Goal: Task Accomplishment & Management: Use online tool/utility

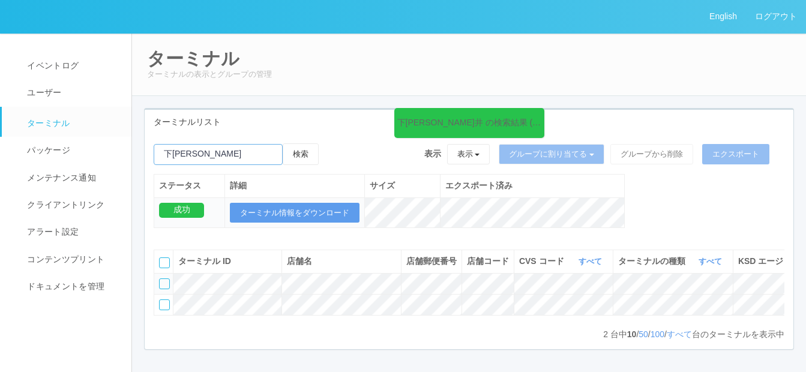
drag, startPoint x: 206, startPoint y: 145, endPoint x: 211, endPoint y: 151, distance: 8.2
click at [207, 145] on input "emailSearch" at bounding box center [218, 154] width 129 height 21
type input "下"
paste input "のぞみ野"
type input "のぞみ野"
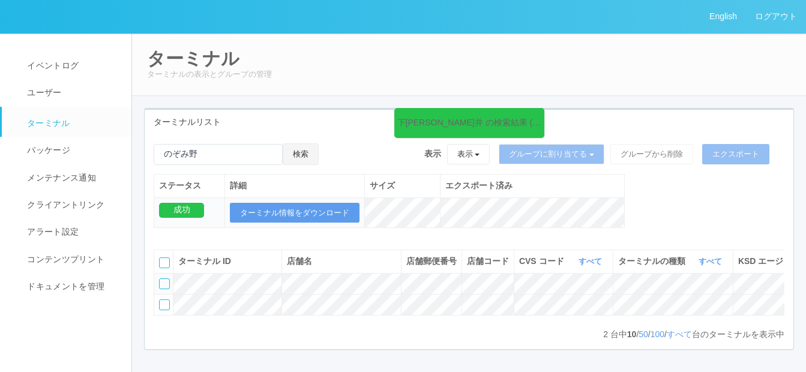
click at [313, 154] on button "検索" at bounding box center [301, 154] width 36 height 22
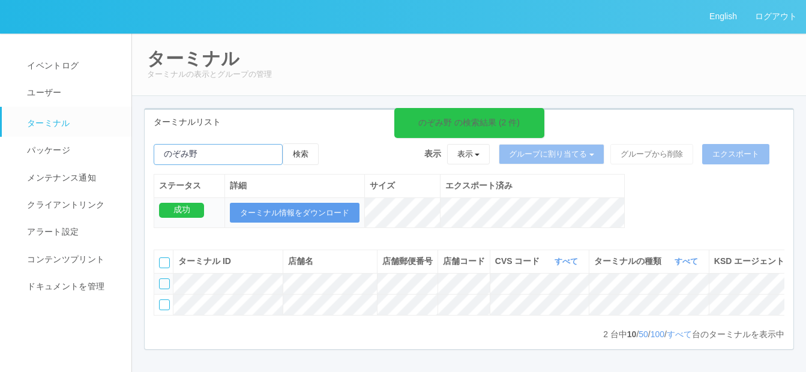
drag, startPoint x: 228, startPoint y: 155, endPoint x: 160, endPoint y: 160, distance: 68.5
click at [160, 160] on input "emailSearch" at bounding box center [218, 154] width 129 height 21
paste input "朝霞台"
type input "朝霞台"
click at [303, 152] on button "検索" at bounding box center [301, 154] width 36 height 22
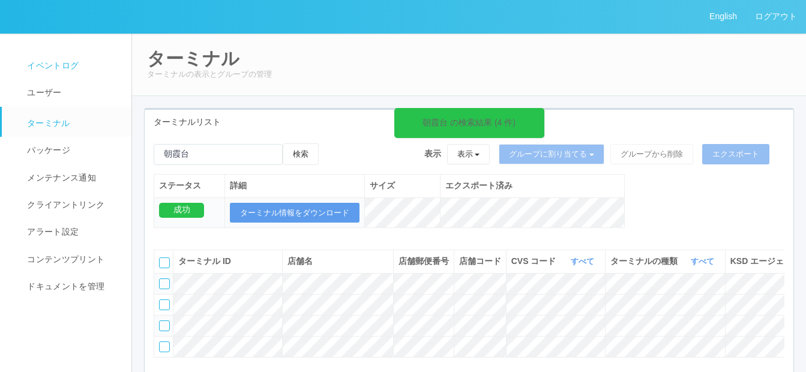
click at [59, 62] on span "イベントログ" at bounding box center [51, 66] width 55 height 10
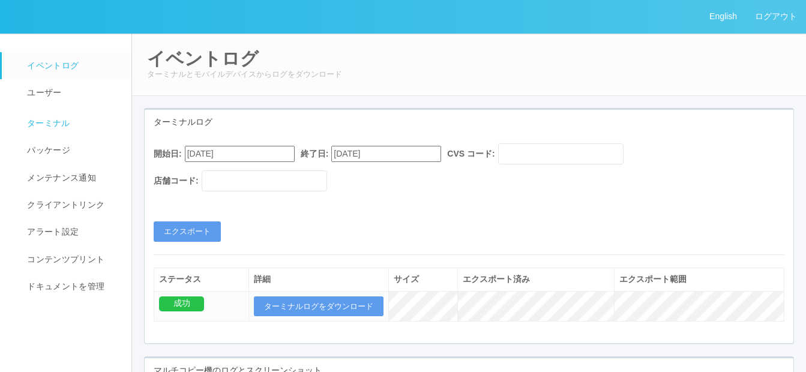
click at [40, 122] on span "ターミナル" at bounding box center [47, 123] width 46 height 10
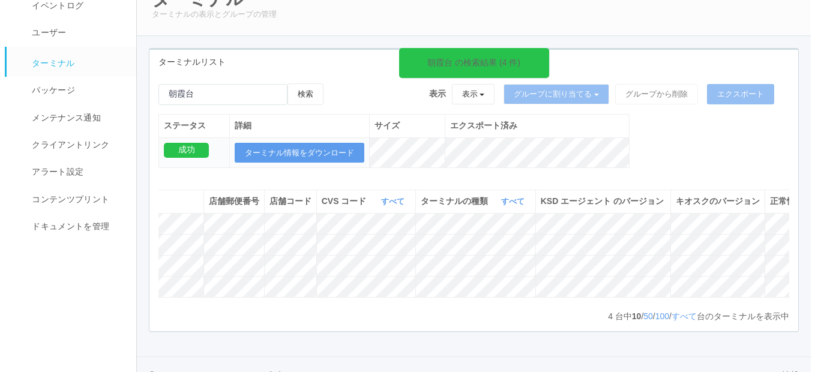
scroll to position [0, 254]
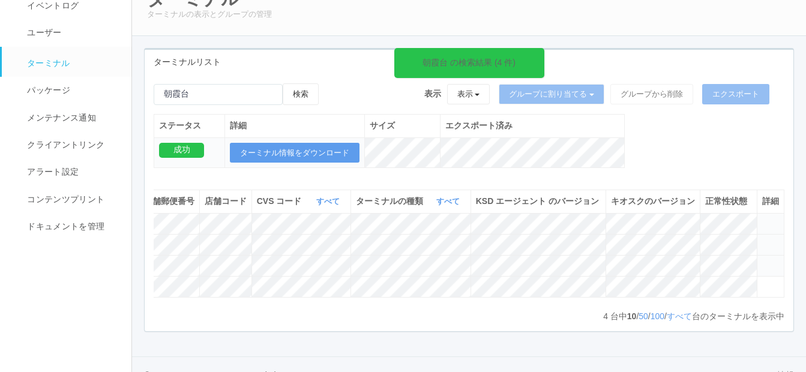
click at [762, 239] on icon at bounding box center [762, 239] width 0 height 0
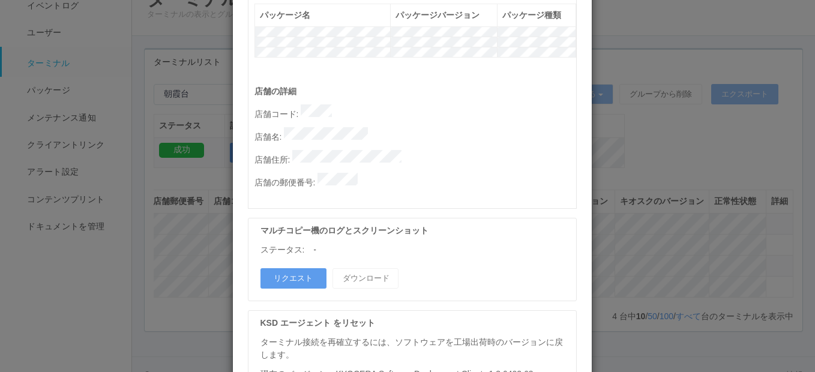
scroll to position [660, 0]
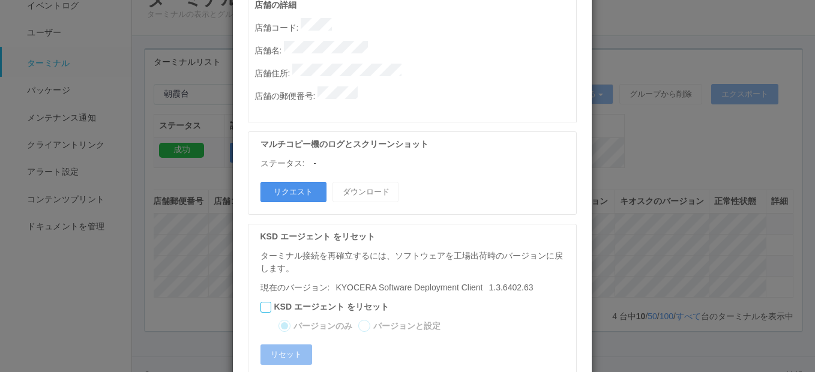
click at [274, 182] on button "リクエスト" at bounding box center [293, 192] width 66 height 20
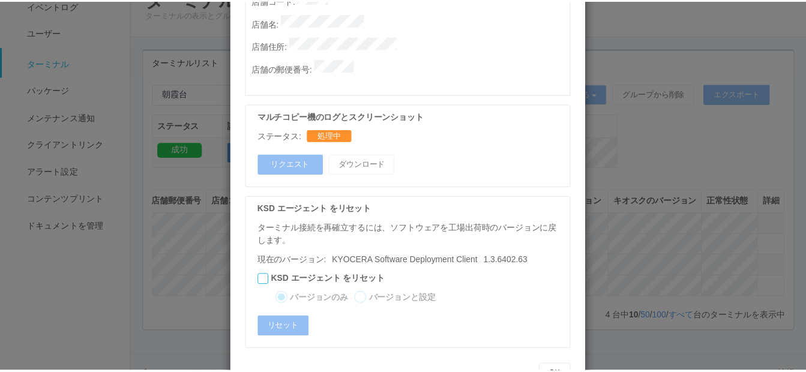
scroll to position [702, 0]
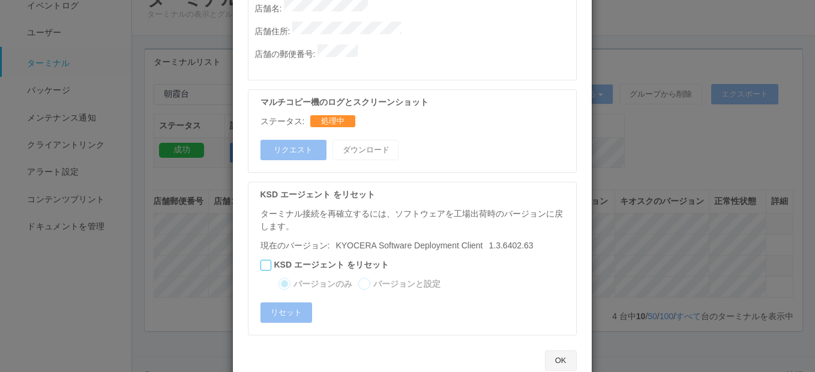
click at [554, 350] on button "OK" at bounding box center [561, 360] width 32 height 20
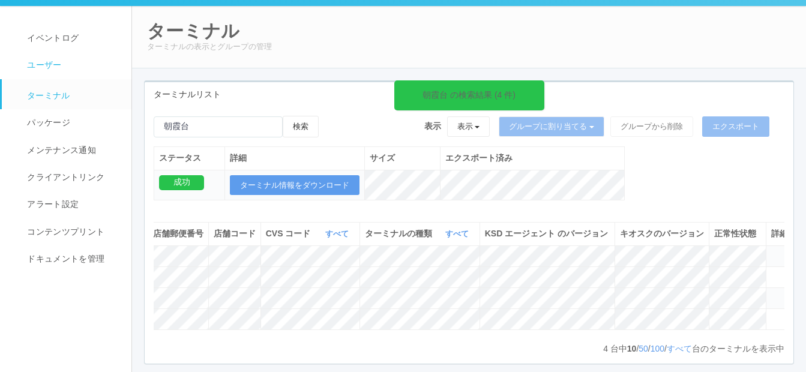
scroll to position [0, 0]
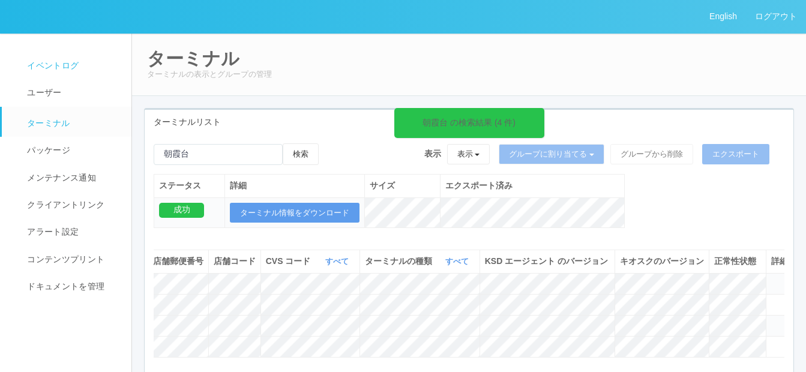
click at [49, 65] on span "イベントログ" at bounding box center [51, 66] width 55 height 10
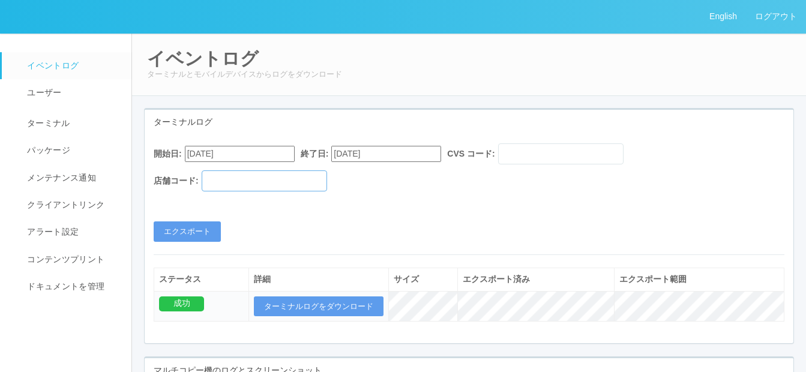
click at [232, 182] on input "text" at bounding box center [264, 180] width 125 height 21
paste input "390433"
type input "390433"
click at [373, 155] on input "[DATE]" at bounding box center [386, 154] width 110 height 16
click at [288, 147] on input "[DATE]" at bounding box center [240, 154] width 110 height 16
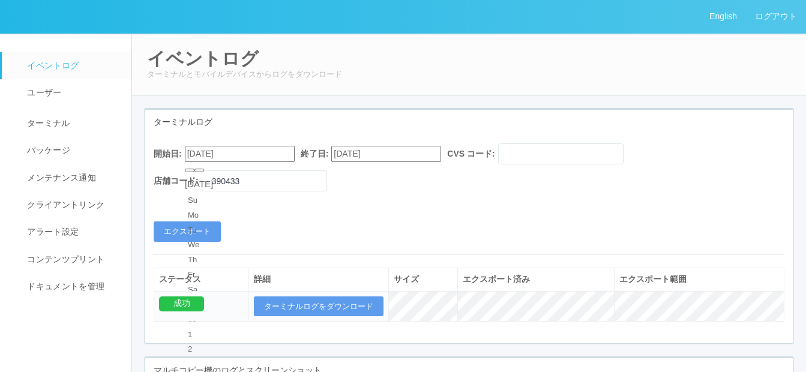
click at [213, 178] on div "[DATE]" at bounding box center [199, 185] width 28 height 14
click at [204, 172] on button "button" at bounding box center [199, 171] width 10 height 4
type input "[DATE]"
click at [185, 226] on button "エクスポート" at bounding box center [187, 231] width 67 height 20
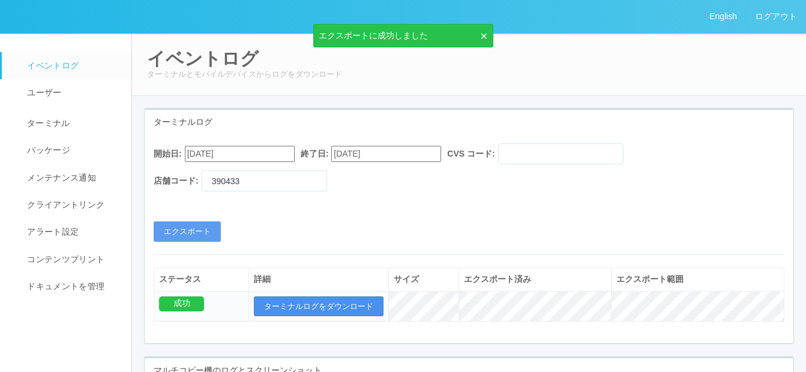
click at [304, 303] on button "ターミナルログをダウンロード" at bounding box center [319, 306] width 130 height 20
